Goal: Communication & Community: Connect with others

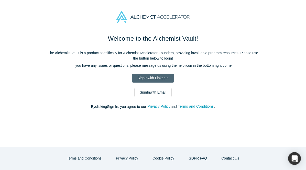
click at [159, 76] on link "Sign In with LinkedIn" at bounding box center [153, 78] width 42 height 9
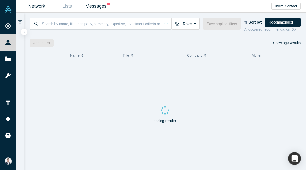
click at [88, 6] on link "Messages" at bounding box center [97, 6] width 30 height 12
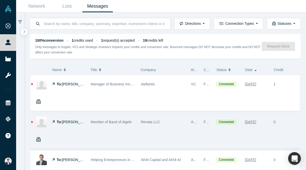
scroll to position [41, 0]
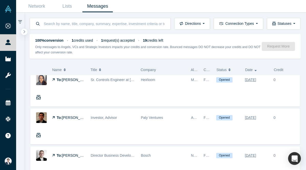
scroll to position [159, 0]
